Goal: Information Seeking & Learning: Learn about a topic

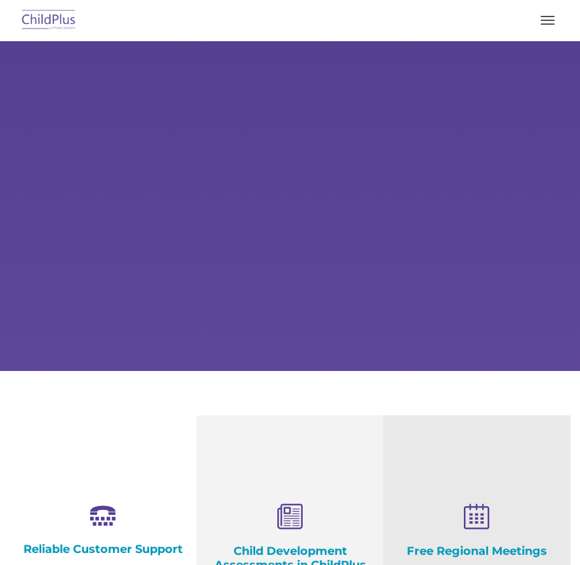
select select "MEDIUM"
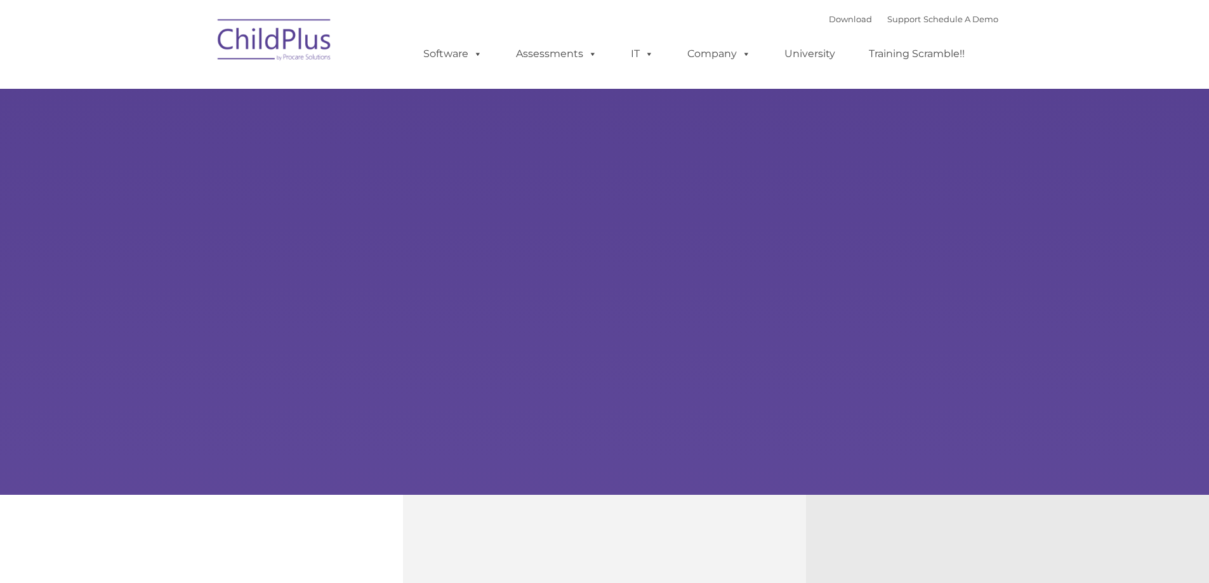
select select "MEDIUM"
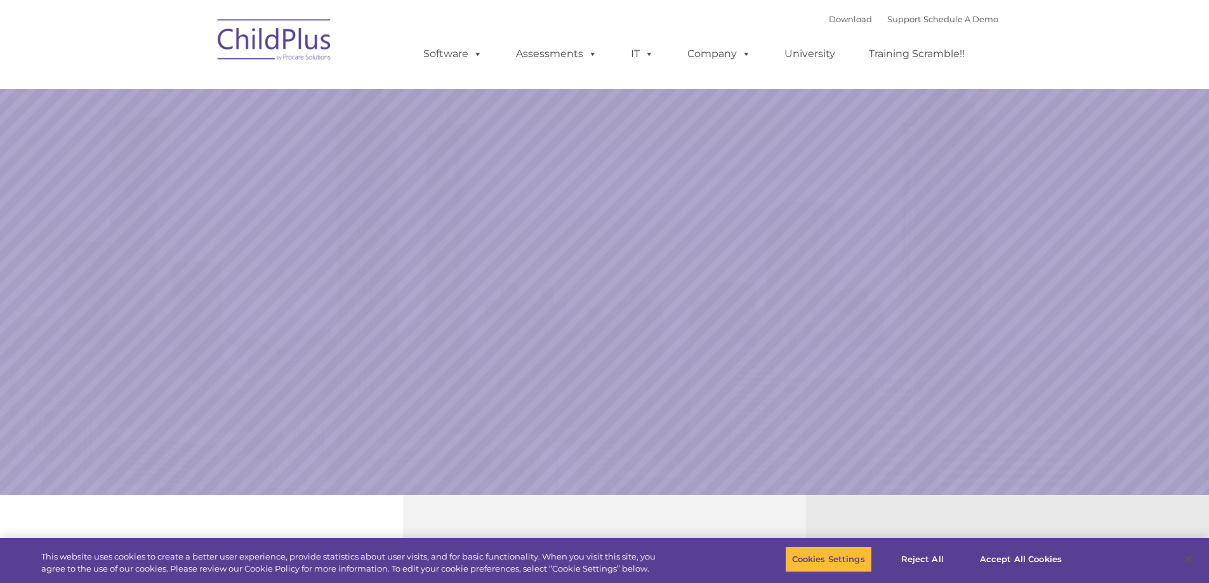
select select "MEDIUM"
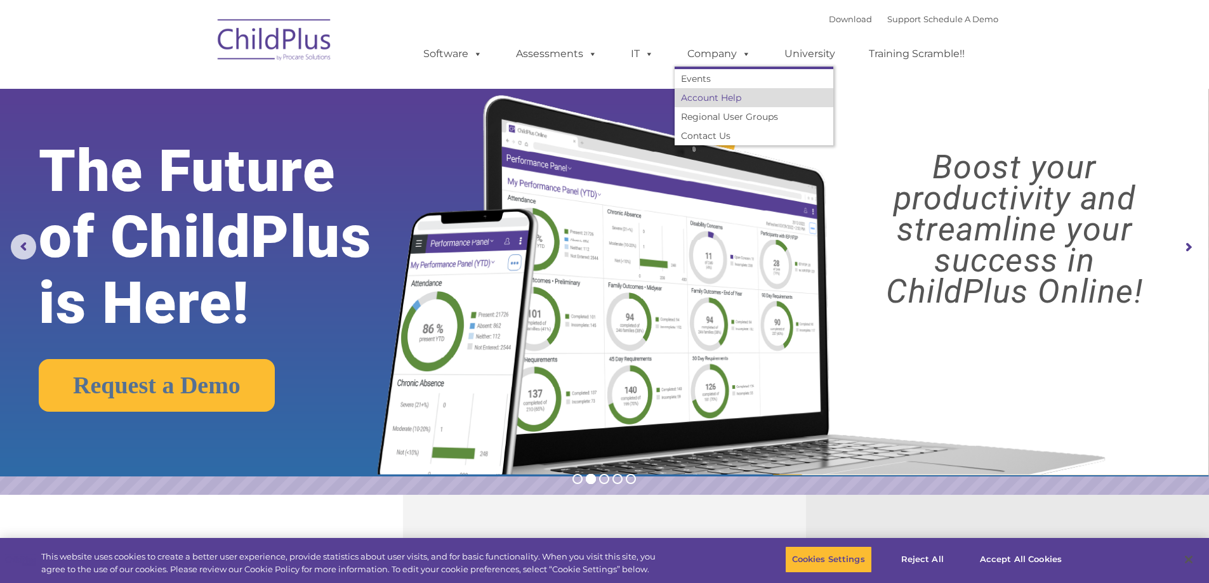
click at [714, 99] on link "Account Help" at bounding box center [753, 97] width 159 height 19
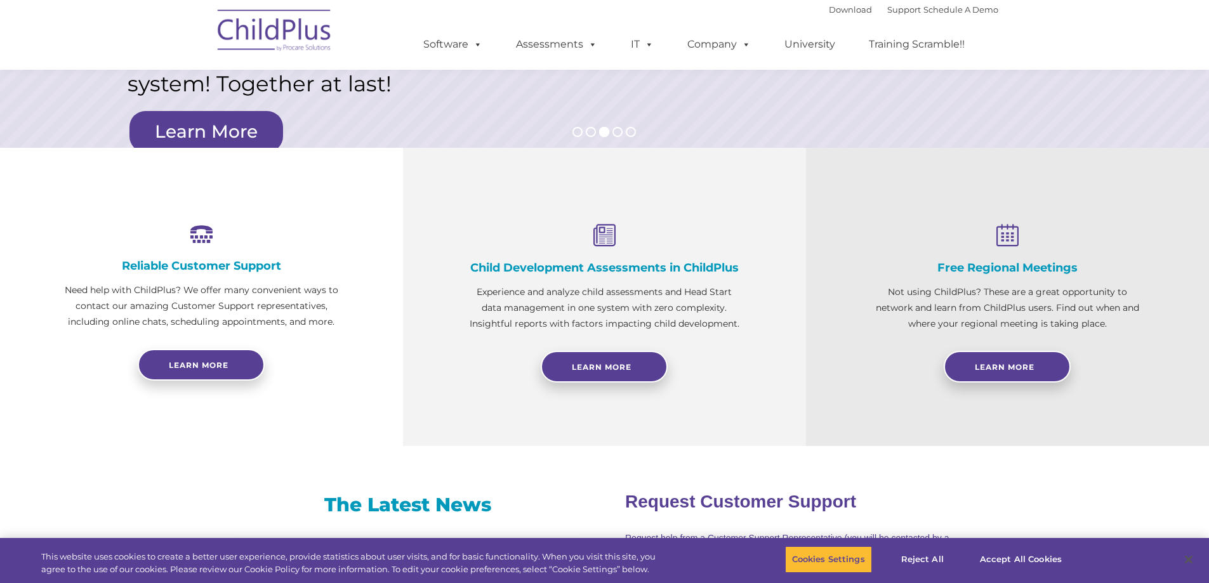
scroll to position [299, 0]
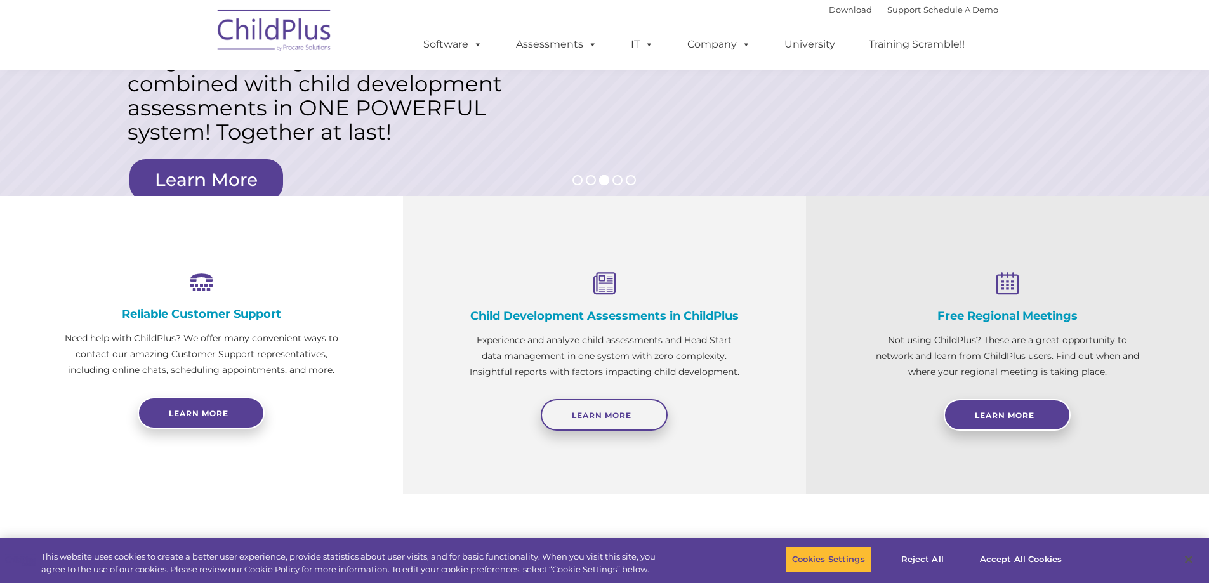
click at [627, 410] on span "Learn More" at bounding box center [602, 415] width 60 height 10
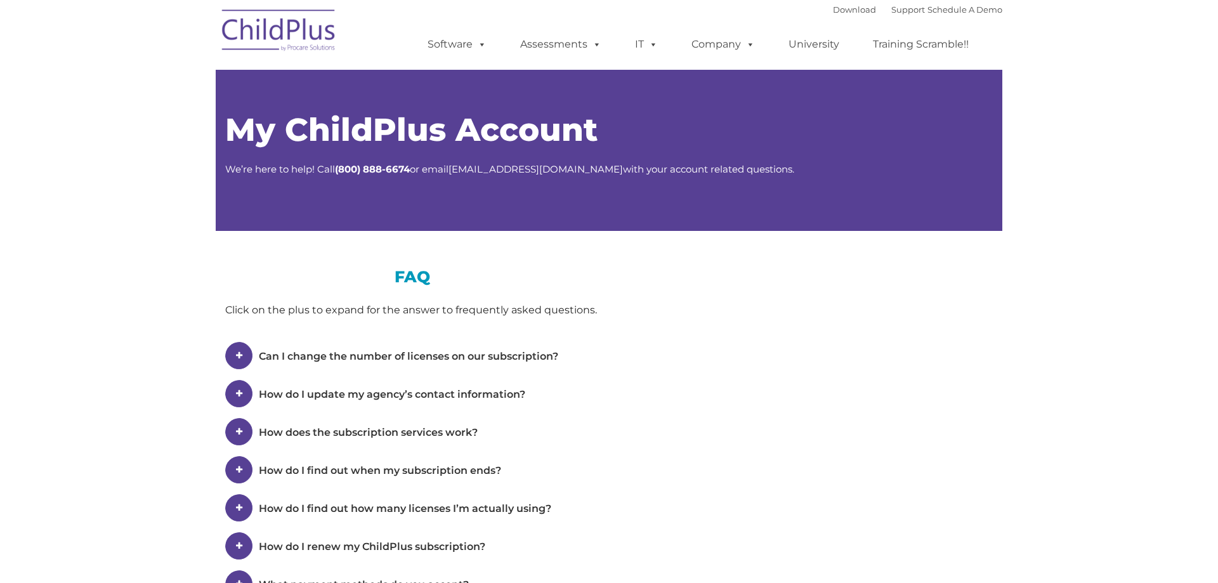
type input ""
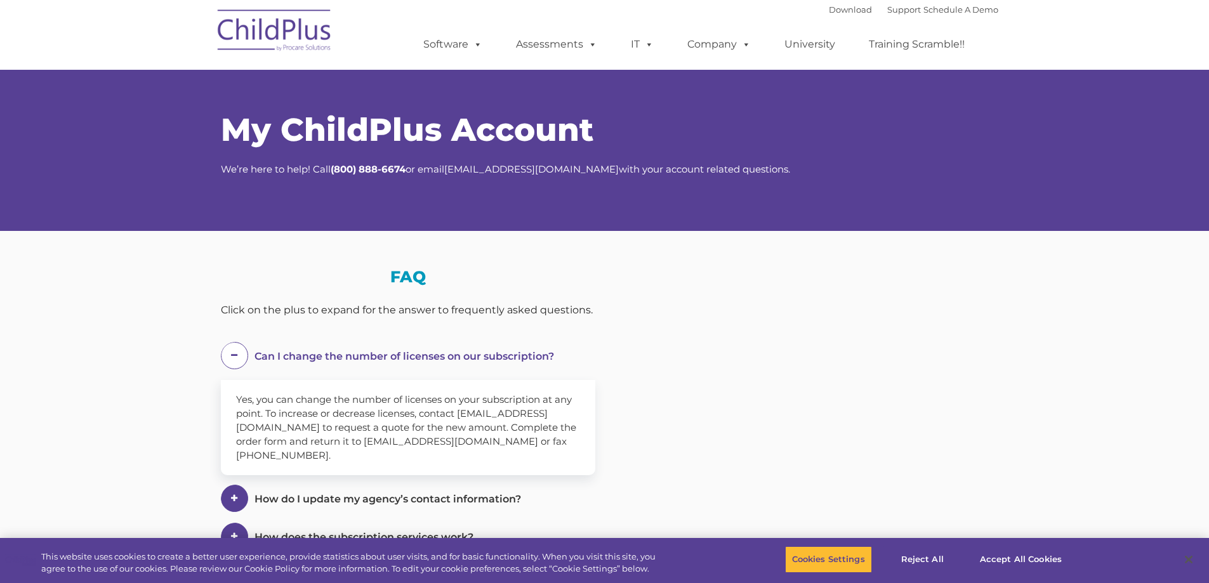
select select "MEDIUM"
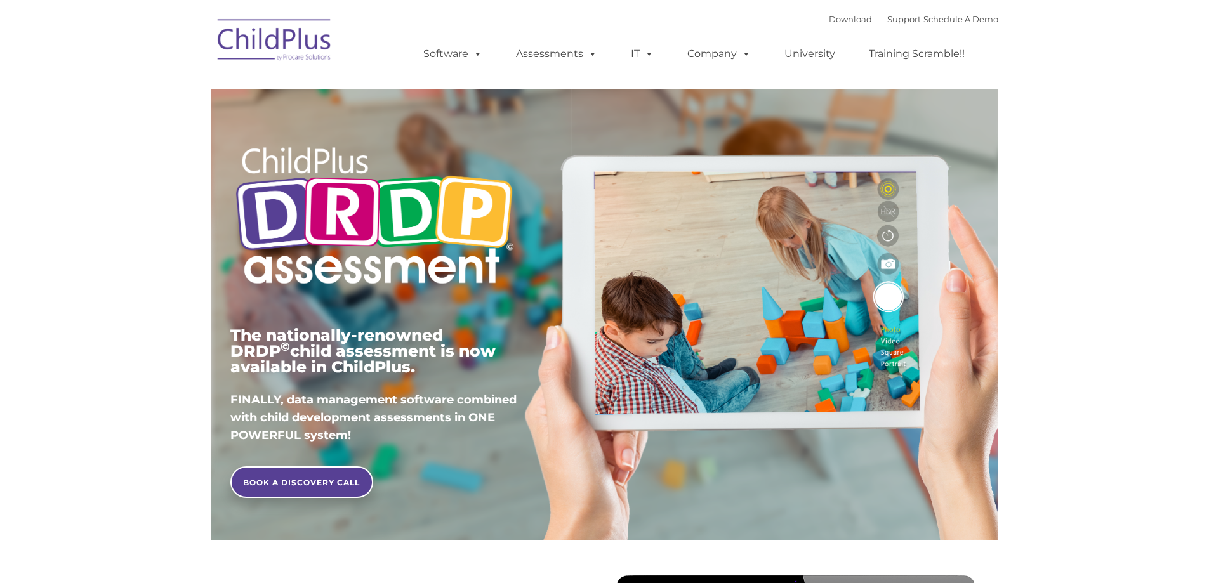
type input ""
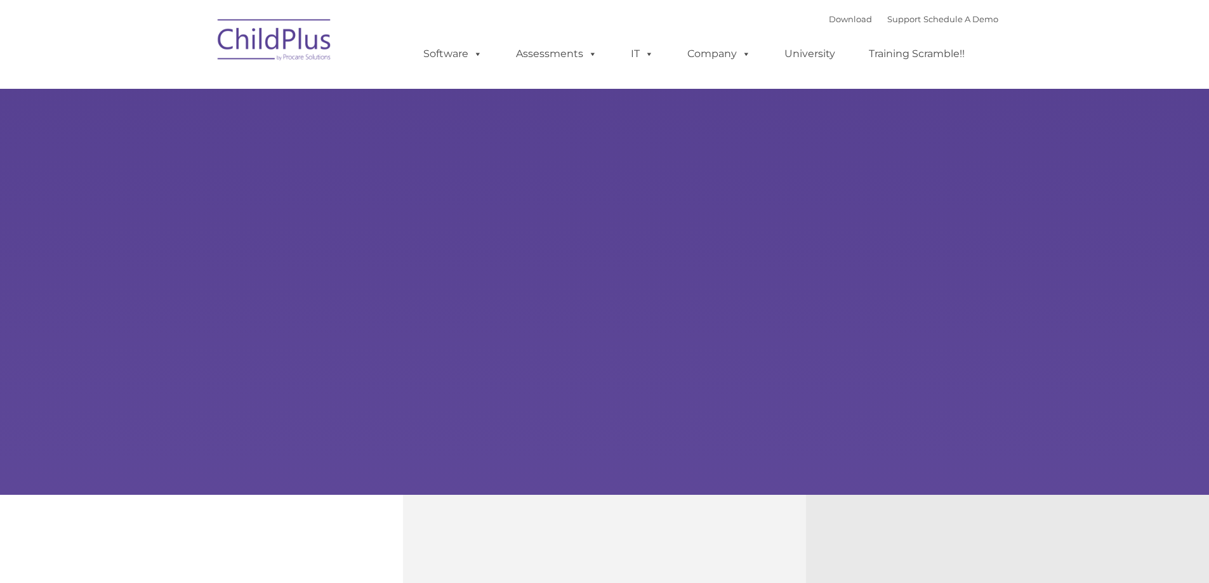
type input ""
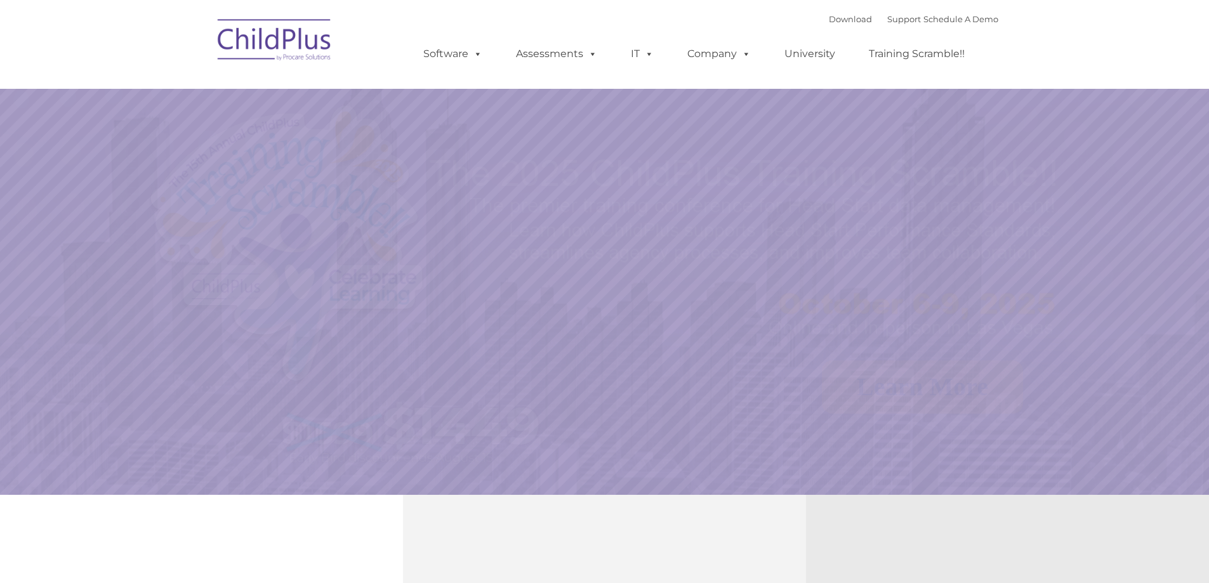
select select "MEDIUM"
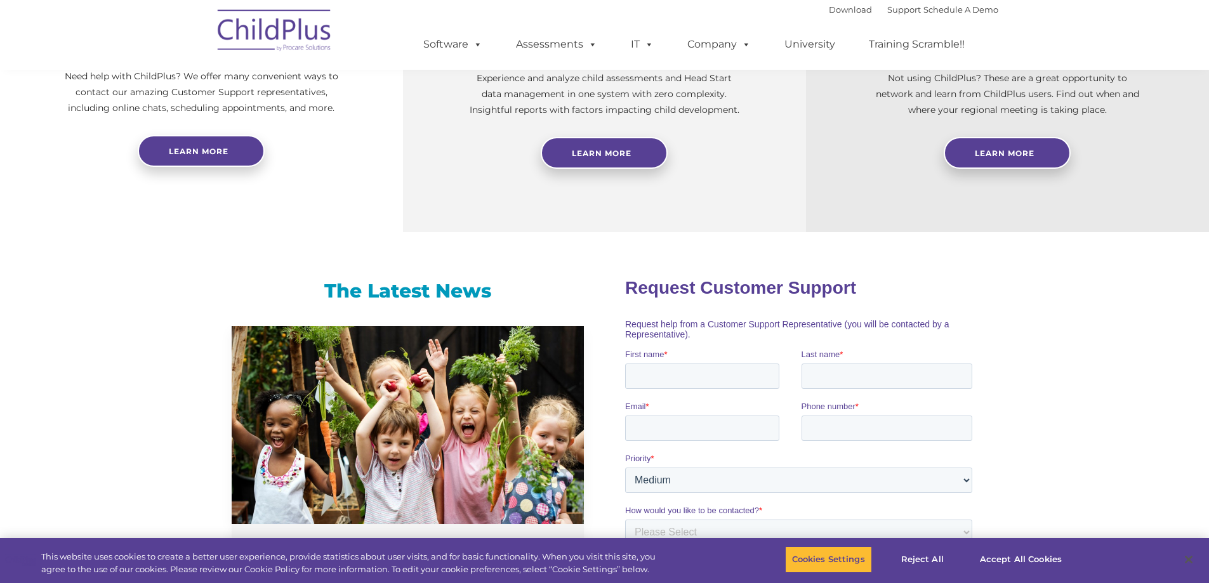
scroll to position [543, 0]
